Goal: Task Accomplishment & Management: Use online tool/utility

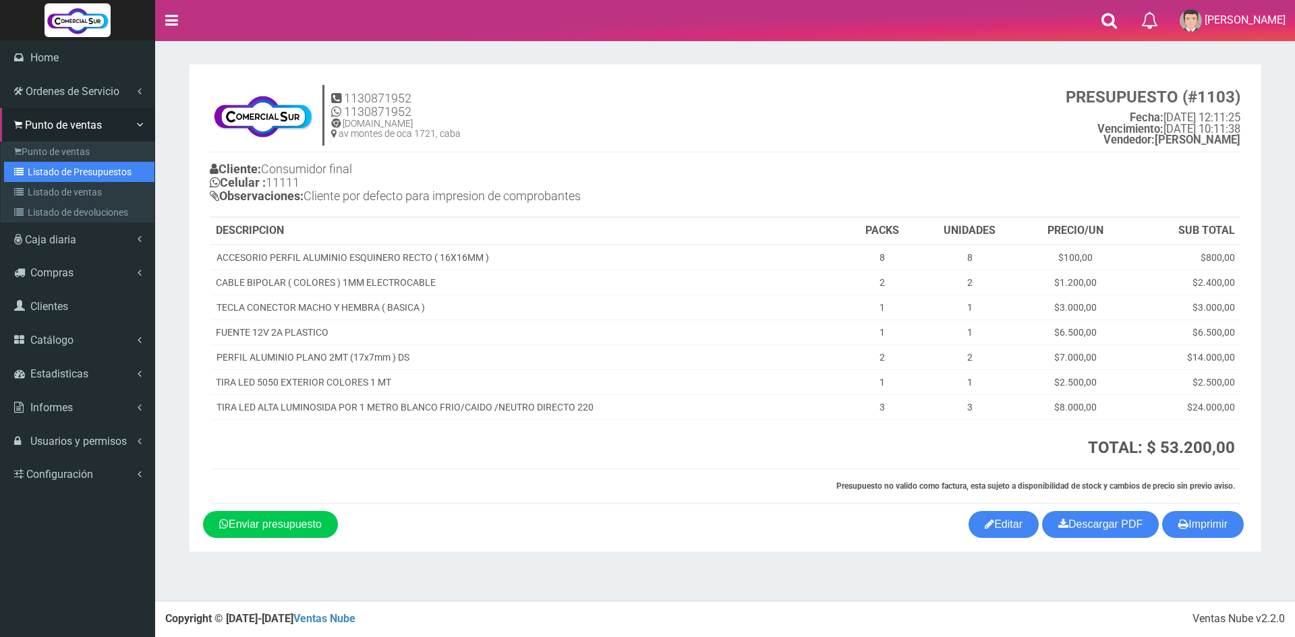
click at [67, 175] on link "Listado de Presupuestos" at bounding box center [79, 172] width 150 height 20
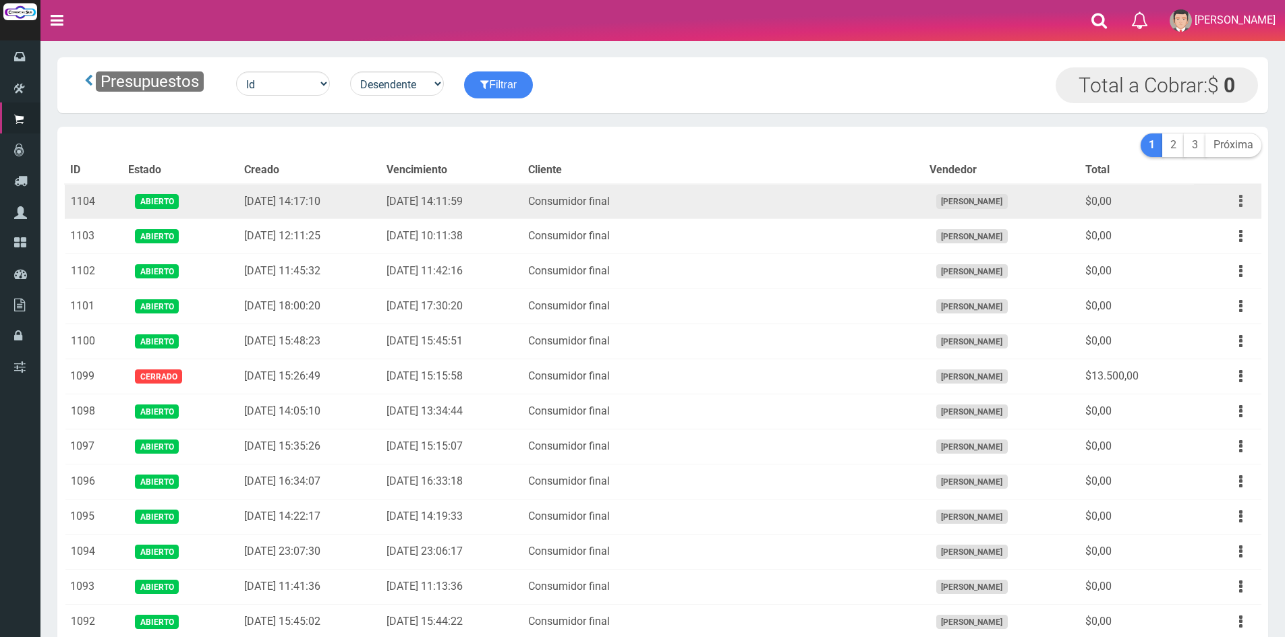
click at [1231, 194] on button "button" at bounding box center [1241, 202] width 30 height 24
click at [1218, 258] on link "Imprimir" at bounding box center [1202, 264] width 107 height 30
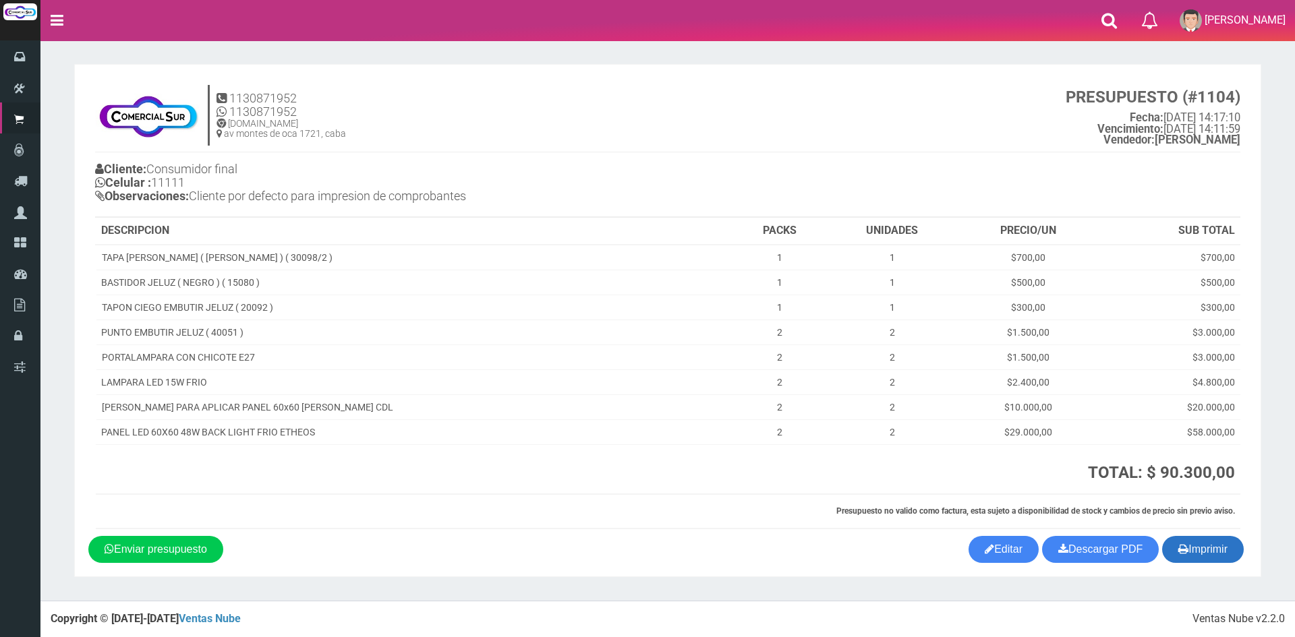
click at [1212, 547] on button "Imprimir" at bounding box center [1203, 549] width 82 height 27
click at [1187, 546] on button "Imprimir" at bounding box center [1203, 549] width 82 height 27
